Goal: Download file/media

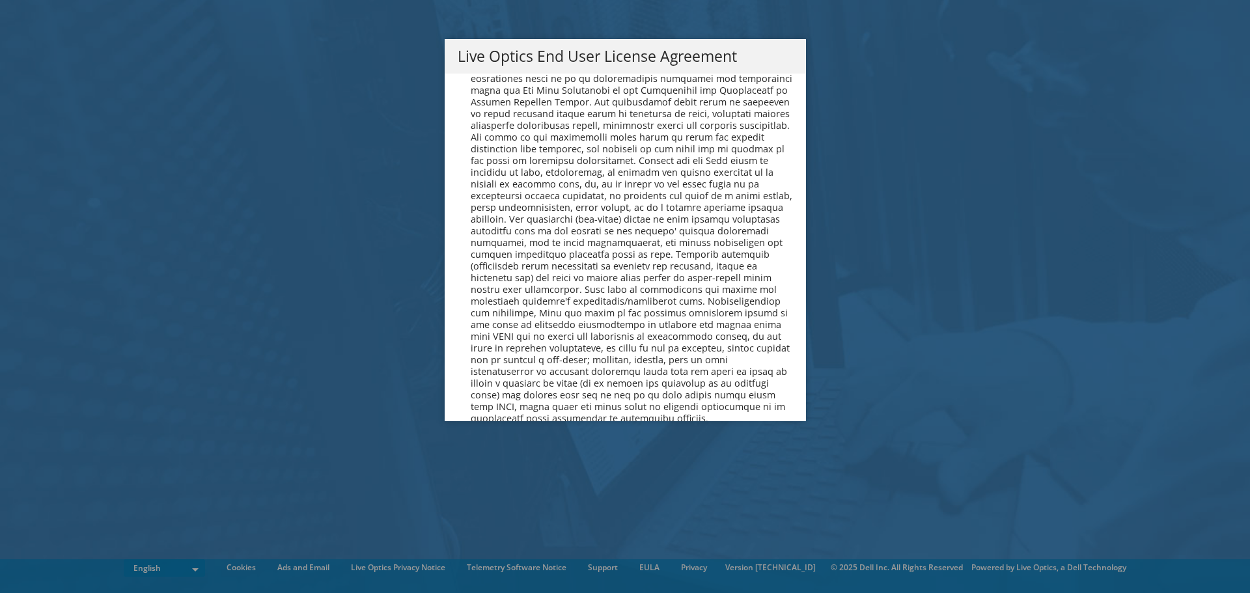
scroll to position [4925, 0]
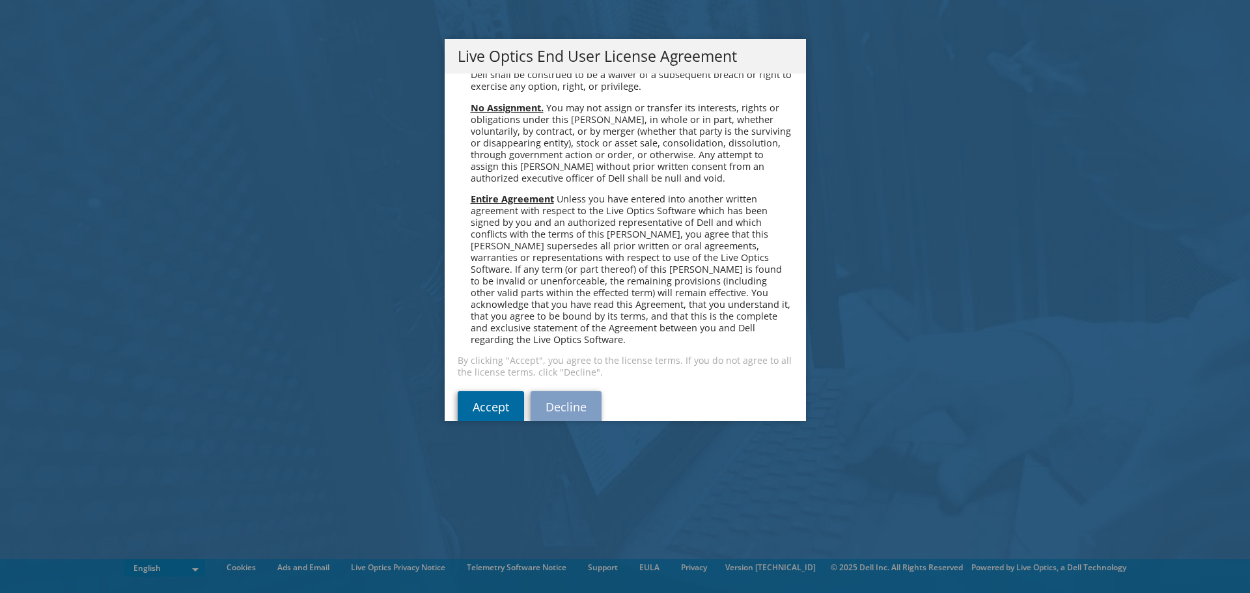
click at [485, 391] on link "Accept" at bounding box center [491, 406] width 66 height 31
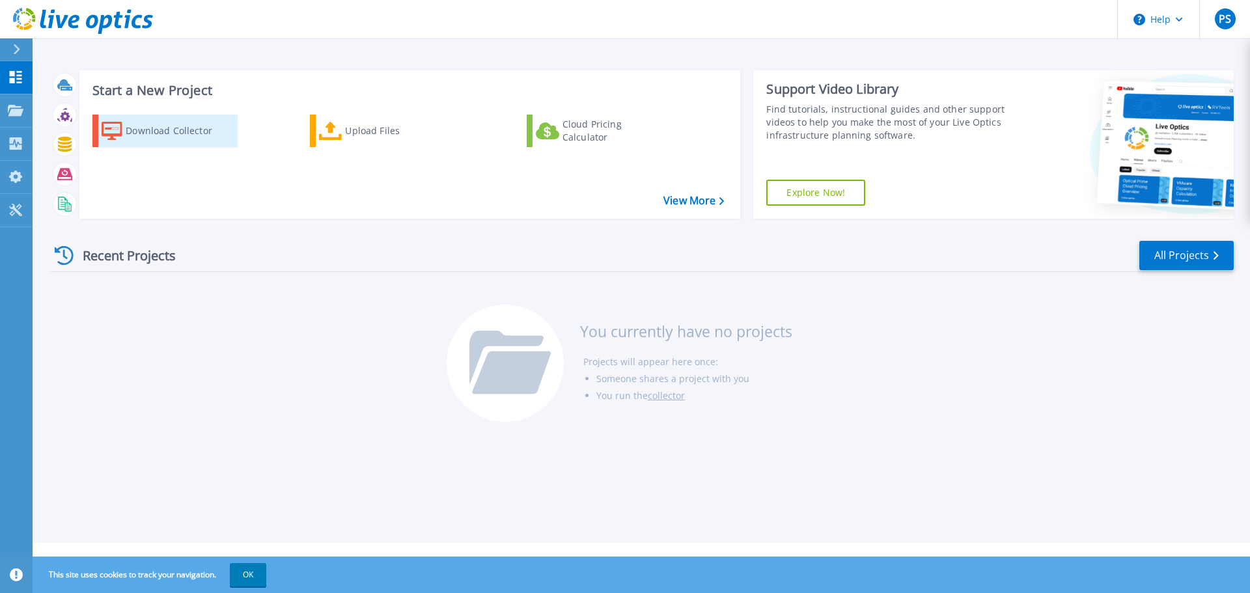
click at [182, 132] on div "Download Collector" at bounding box center [178, 131] width 104 height 26
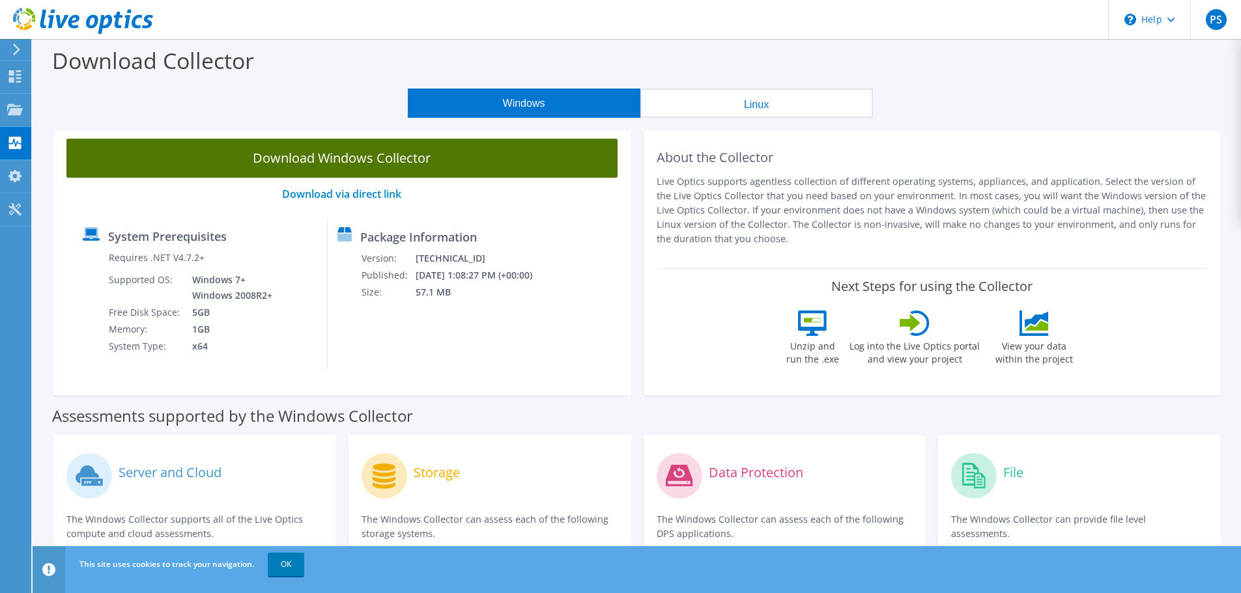
click at [373, 155] on link "Download Windows Collector" at bounding box center [341, 158] width 551 height 39
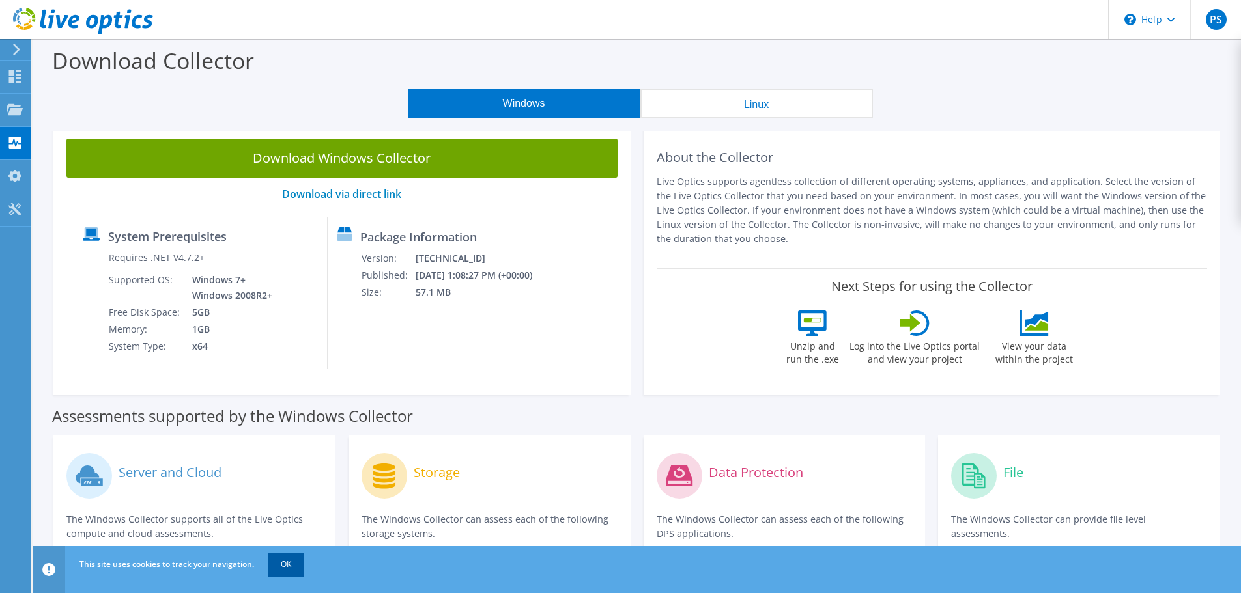
click at [287, 564] on link "OK" at bounding box center [286, 564] width 36 height 23
